Goal: Transaction & Acquisition: Purchase product/service

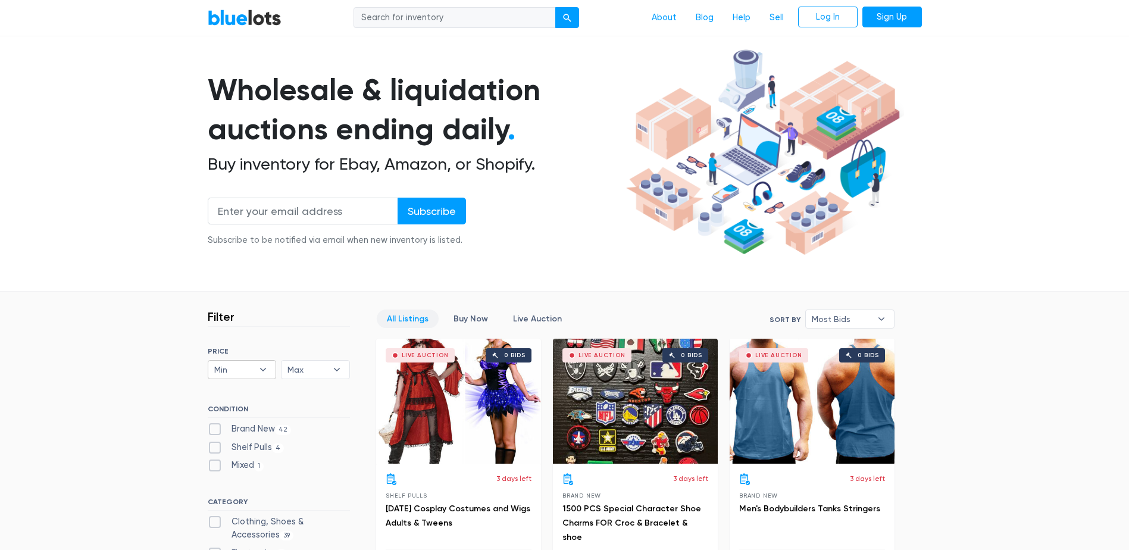
scroll to position [60, 0]
click at [413, 26] on input "search" at bounding box center [455, 17] width 202 height 21
type input "mail"
click at [555, 7] on button "submit" at bounding box center [567, 17] width 24 height 21
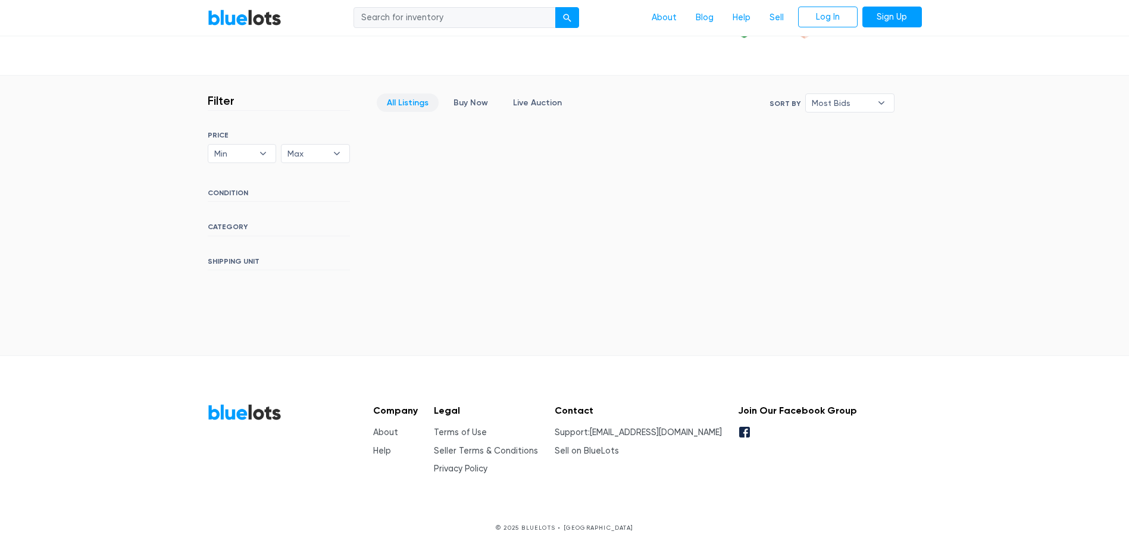
scroll to position [38, 0]
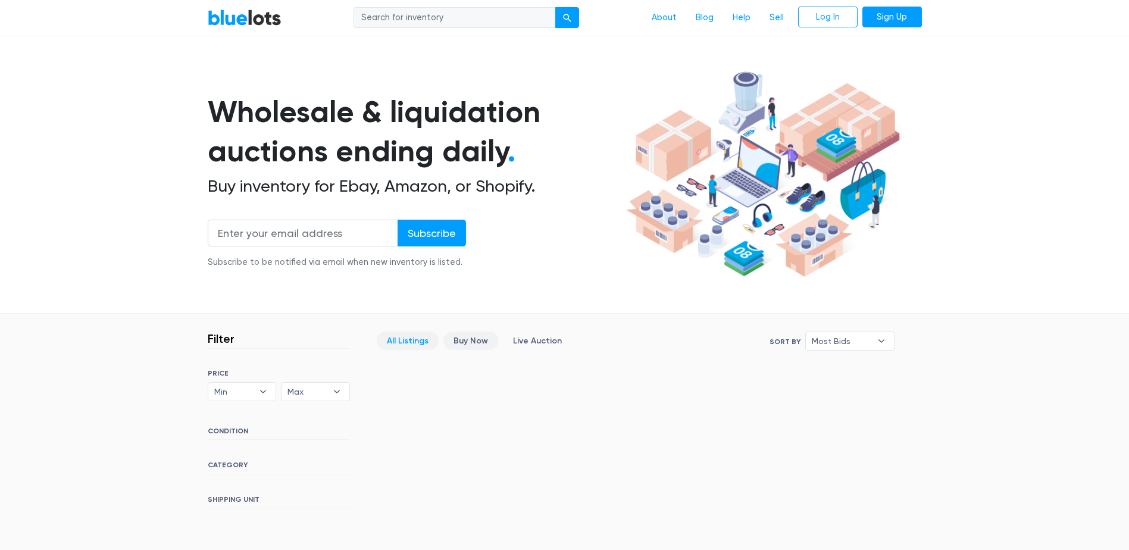
drag, startPoint x: 474, startPoint y: 346, endPoint x: 482, endPoint y: 345, distance: 7.2
click at [474, 346] on link "Buy Now" at bounding box center [470, 341] width 55 height 18
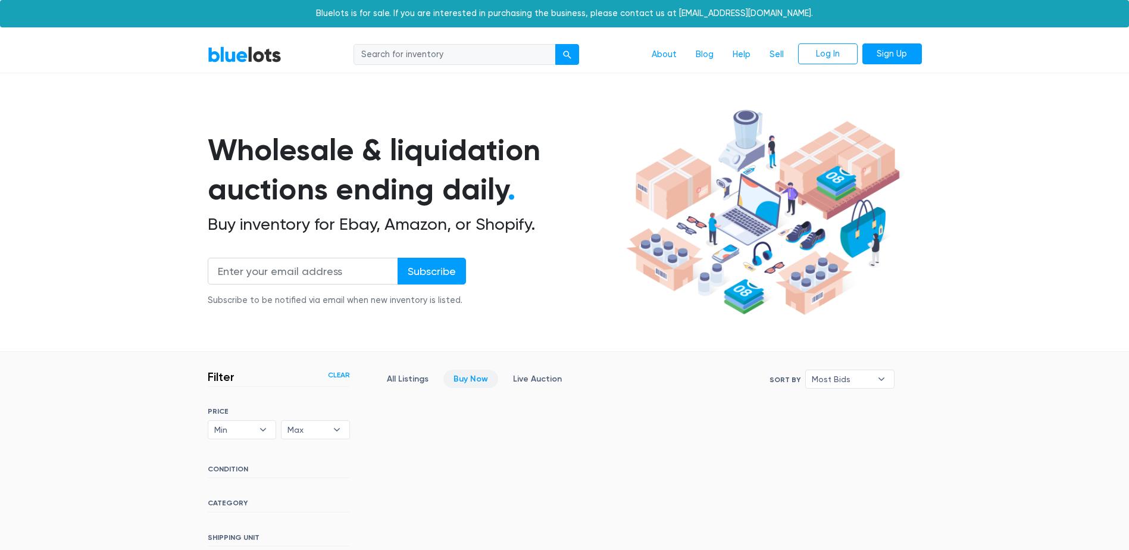
scroll to position [276, 0]
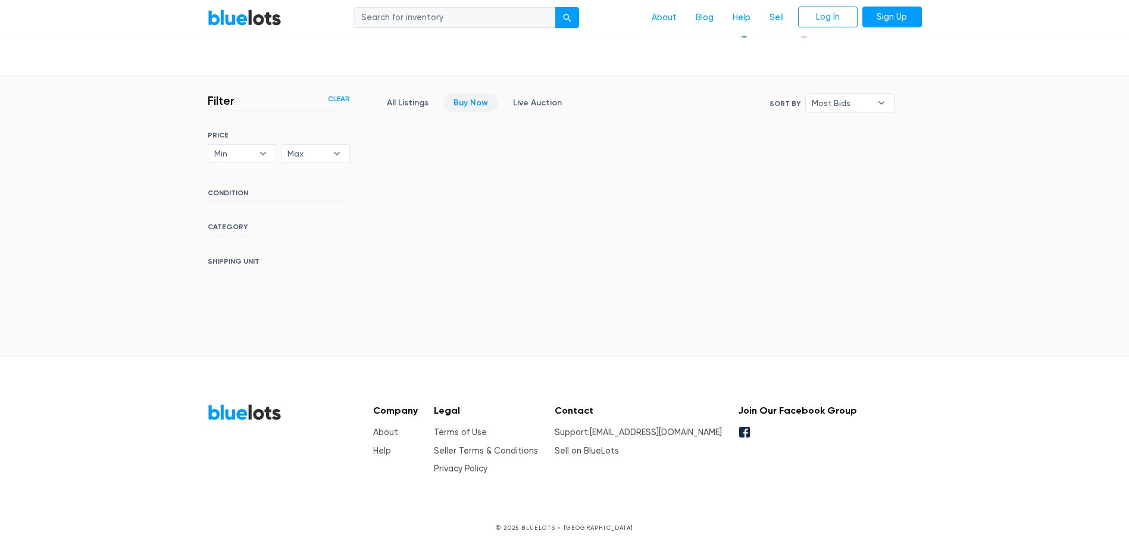
click at [521, 340] on section "Filter Filter & Sort Clear SORT BY Most Bids Ending Soonest Newly Listed Lowest…" at bounding box center [564, 216] width 1129 height 280
